Goal: Transaction & Acquisition: Purchase product/service

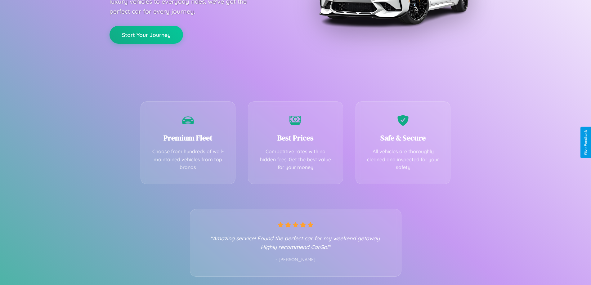
scroll to position [122, 0]
click at [295, 142] on div "Best Prices Competitive rates with no hidden fees. Get the best value for your …" at bounding box center [295, 141] width 95 height 83
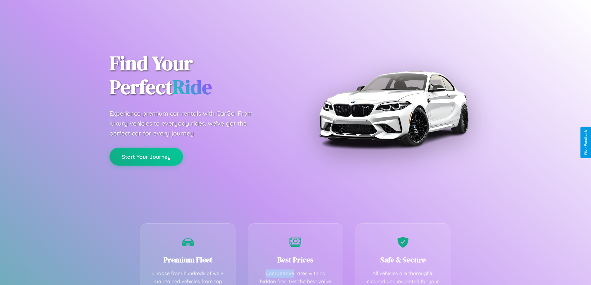
scroll to position [181, 0]
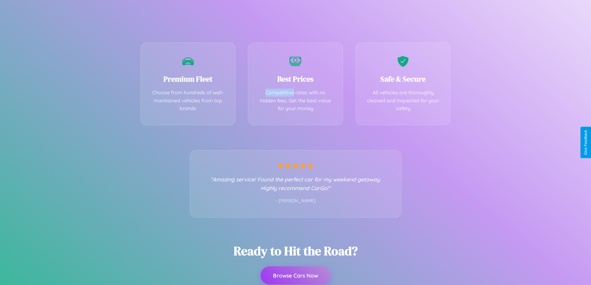
click at [295, 276] on button "Browse Cars Now" at bounding box center [295, 275] width 70 height 18
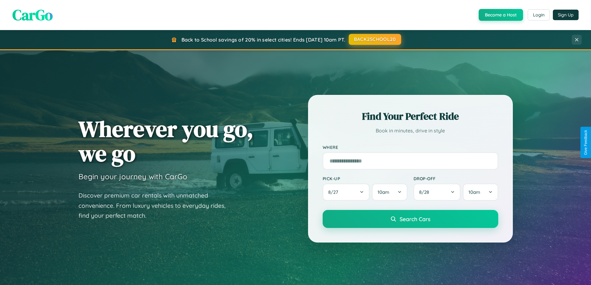
click at [374, 40] on button "BACK2SCHOOL20" at bounding box center [375, 39] width 52 height 11
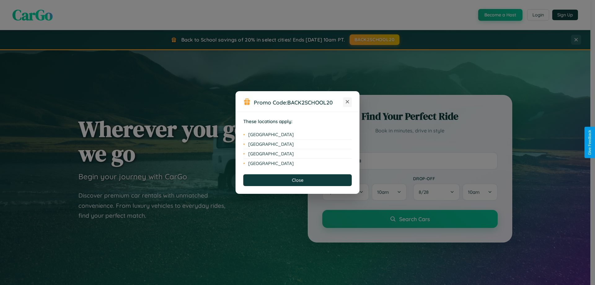
click at [348, 102] on icon at bounding box center [347, 101] width 3 height 3
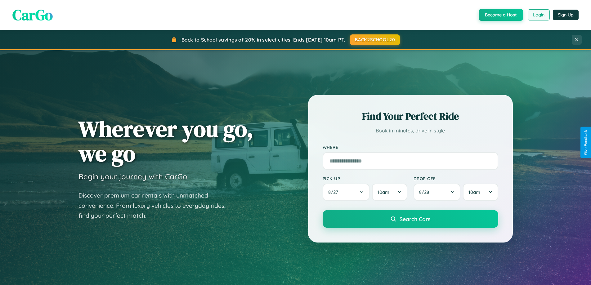
click at [538, 15] on button "Login" at bounding box center [538, 14] width 22 height 11
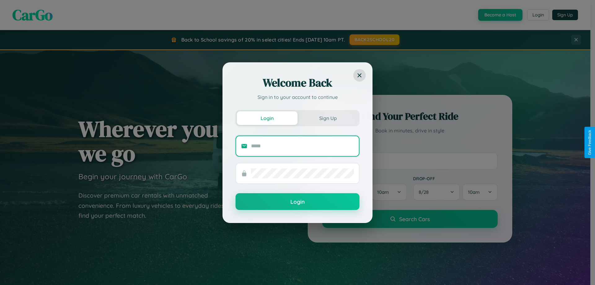
click at [303, 146] on input "text" at bounding box center [302, 146] width 103 height 10
type input "**********"
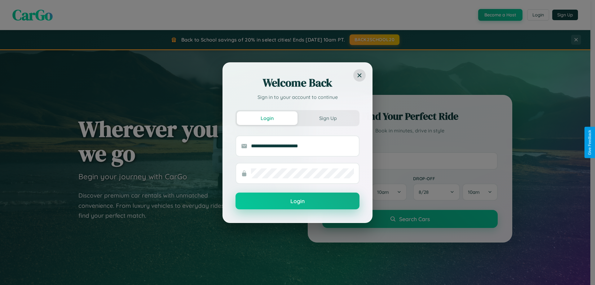
click at [298, 201] on button "Login" at bounding box center [298, 201] width 124 height 17
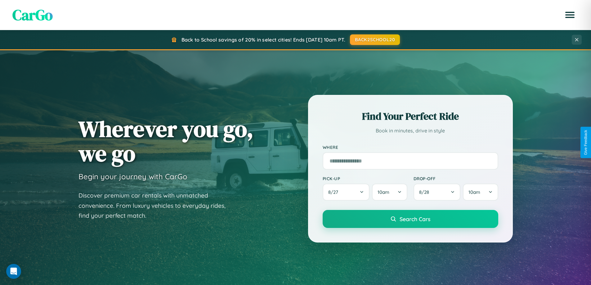
scroll to position [18, 0]
